Goal: Transaction & Acquisition: Download file/media

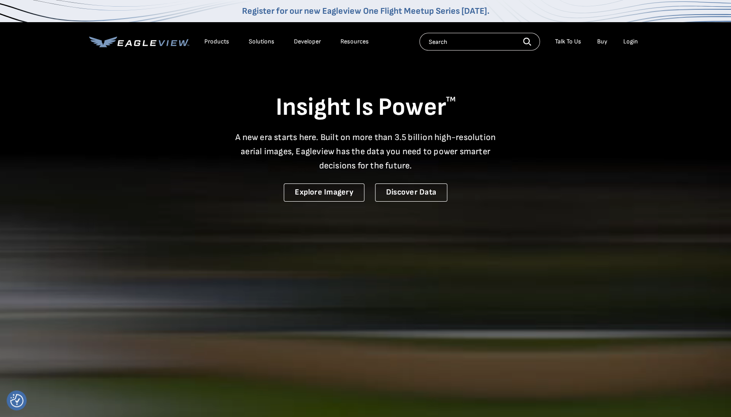
click at [630, 43] on div "Login" at bounding box center [630, 42] width 15 height 8
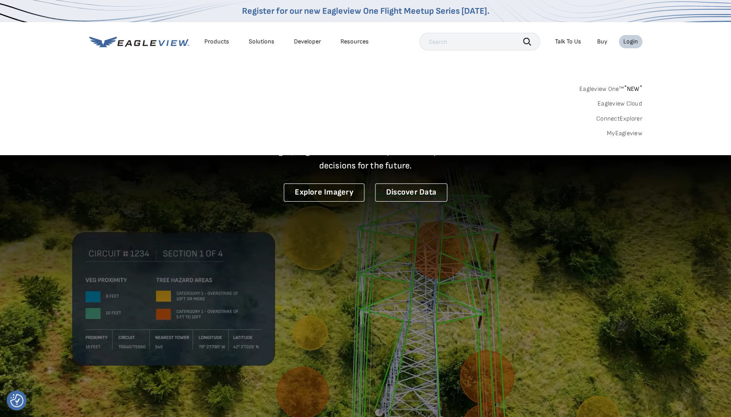
click at [623, 133] on link "MyEagleview" at bounding box center [624, 133] width 35 height 8
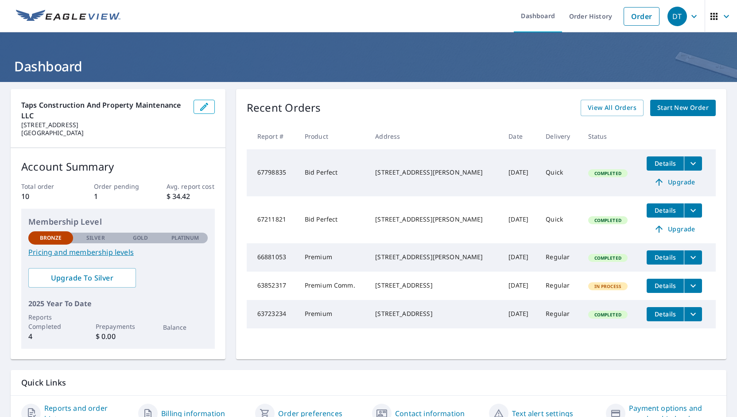
click at [652, 162] on span "Details" at bounding box center [665, 163] width 27 height 8
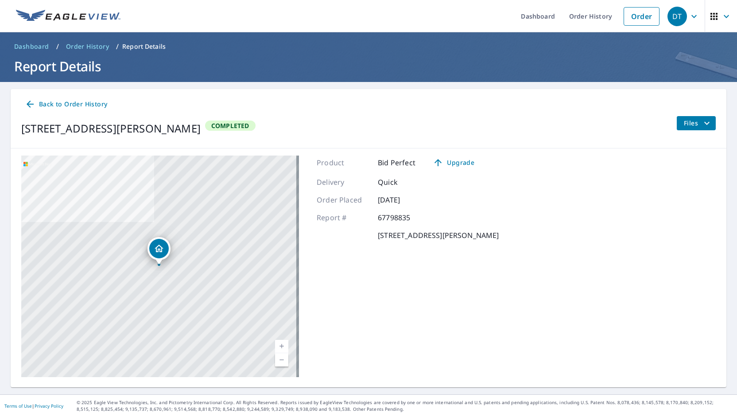
click at [694, 126] on span "Files" at bounding box center [698, 123] width 28 height 11
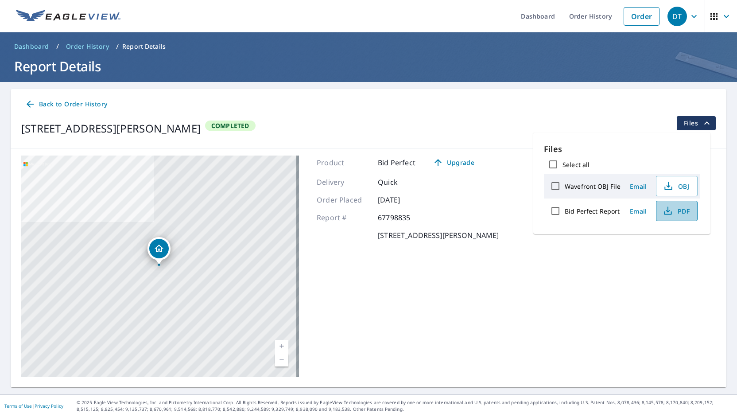
click at [675, 211] on span "PDF" at bounding box center [676, 211] width 28 height 11
